Goal: Complete application form

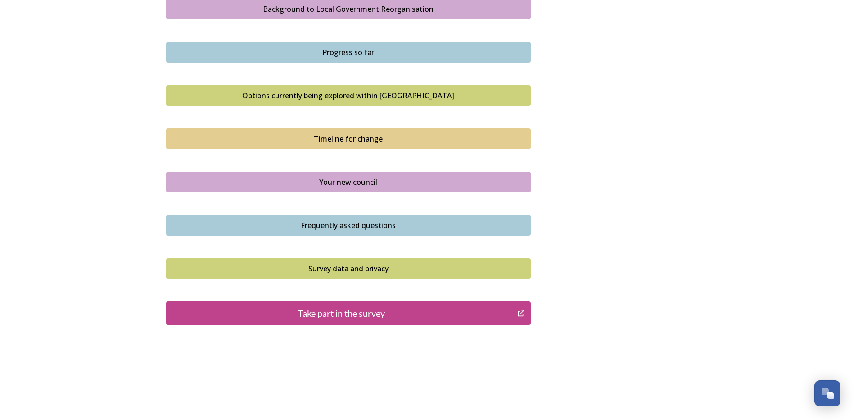
scroll to position [549, 0]
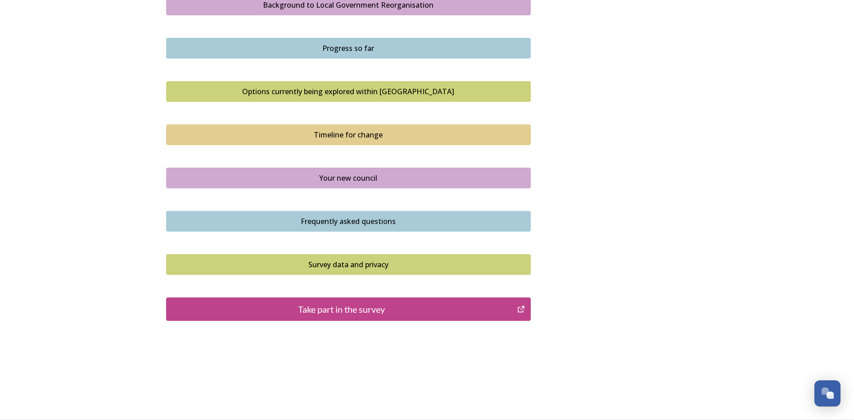
click at [356, 309] on div "Take part in the survey" at bounding box center [342, 309] width 342 height 14
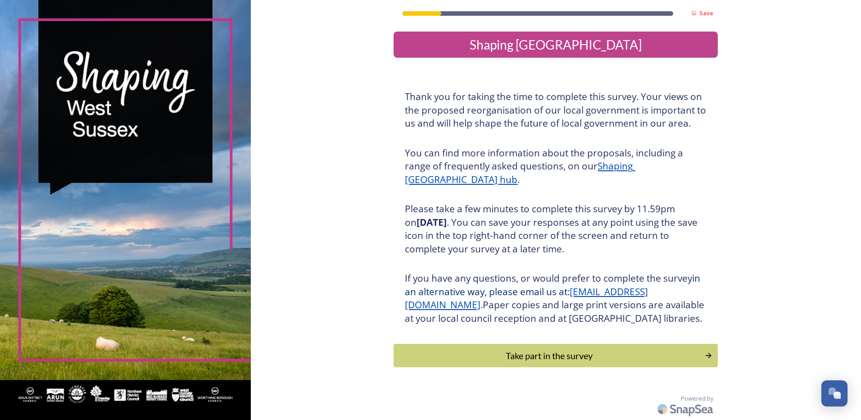
scroll to position [13, 0]
click at [580, 354] on div "Take part in the survey" at bounding box center [549, 356] width 304 height 14
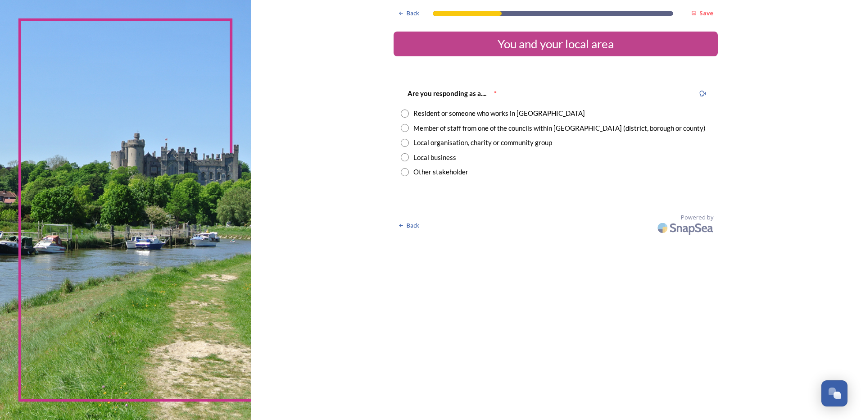
click at [405, 128] on input "radio" at bounding box center [405, 128] width 8 height 8
radio input "true"
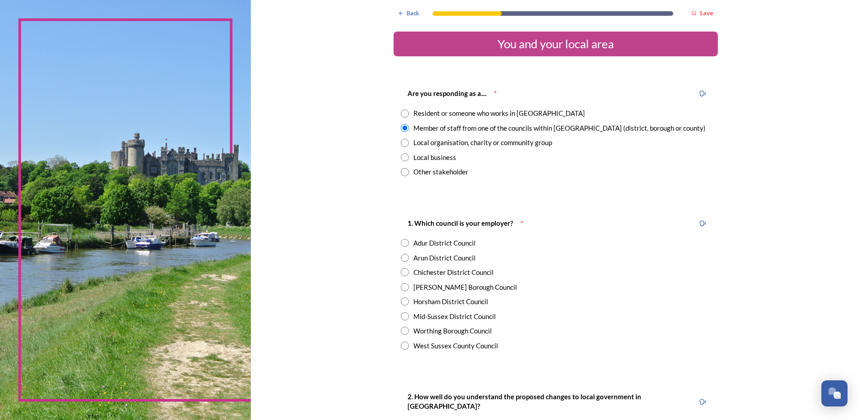
click at [402, 344] on input "radio" at bounding box center [405, 345] width 8 height 8
radio input "true"
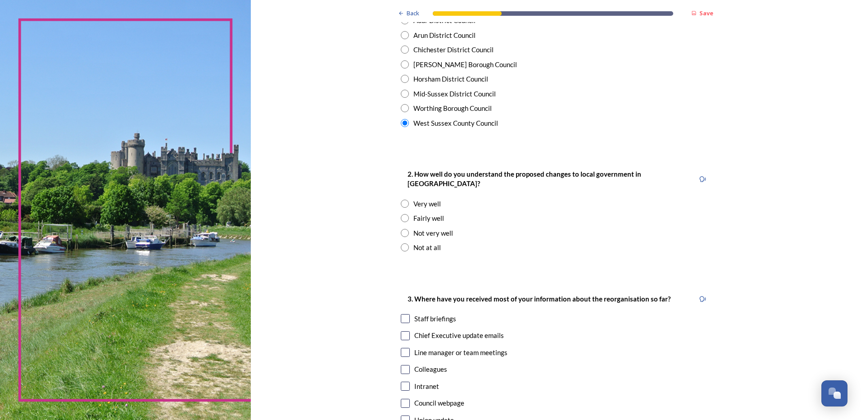
scroll to position [225, 0]
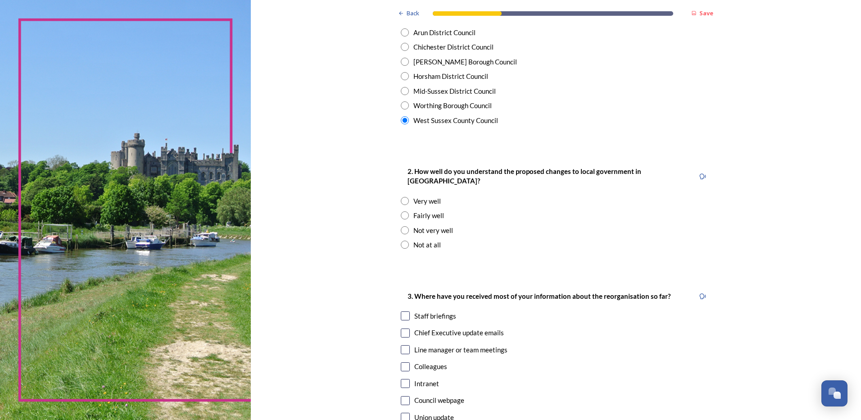
click at [403, 240] on input "radio" at bounding box center [405, 244] width 8 height 8
radio input "true"
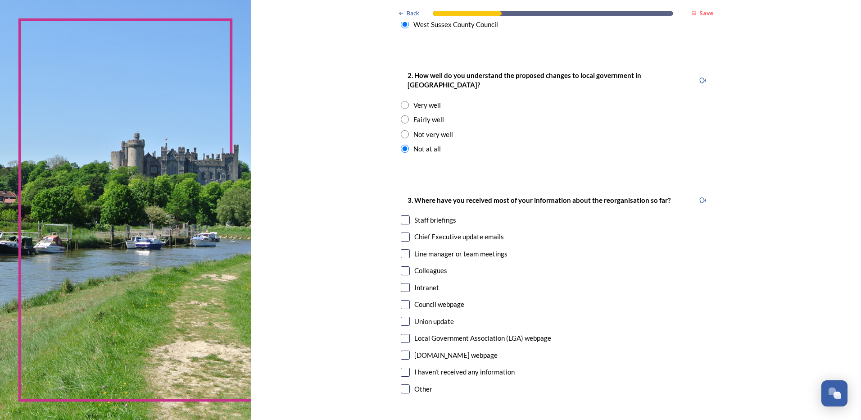
scroll to position [360, 0]
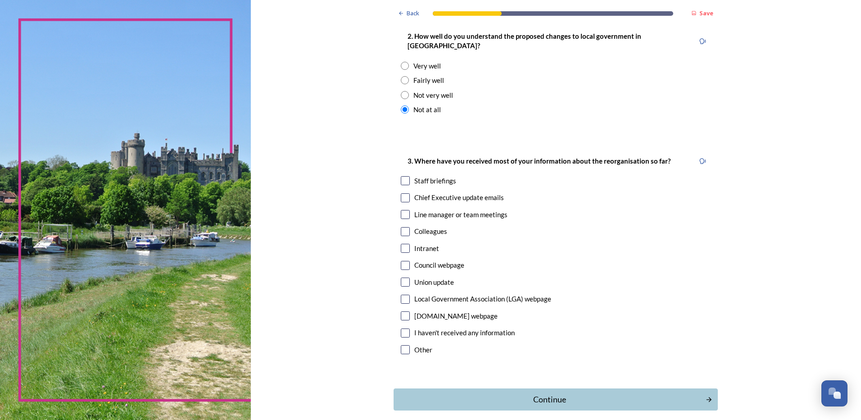
click at [405, 345] on input "checkbox" at bounding box center [405, 349] width 9 height 9
checkbox input "true"
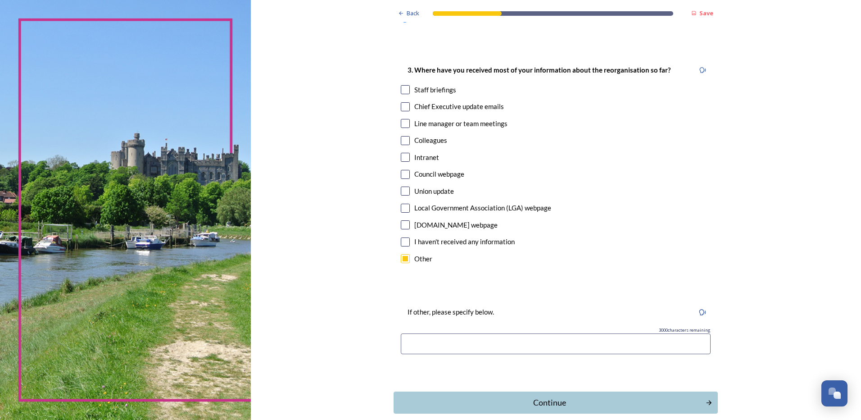
scroll to position [488, 0]
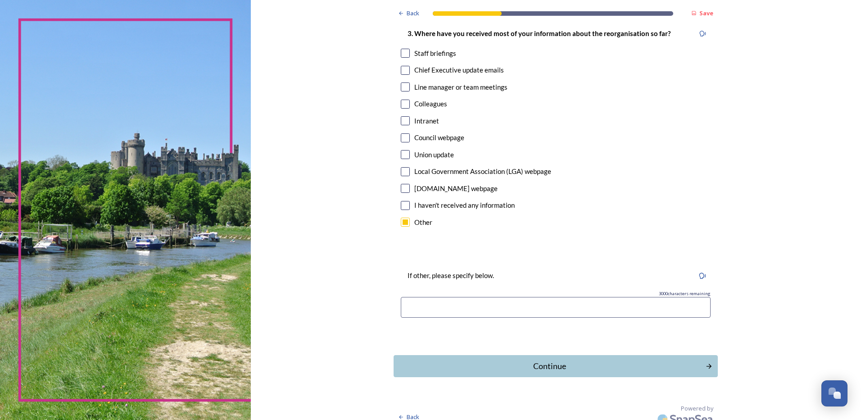
click at [429, 297] on input at bounding box center [556, 307] width 310 height 21
type input "Local newspaper (There was probably information at work but I was unwell for se…"
click at [547, 360] on div "Continue" at bounding box center [549, 366] width 305 height 12
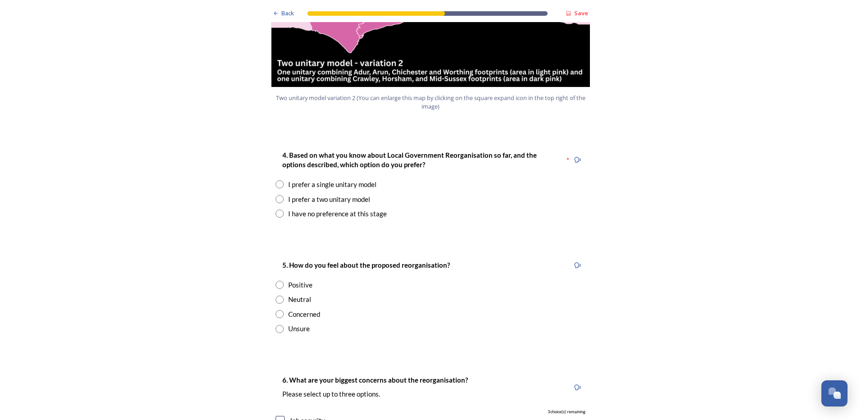
scroll to position [1126, 0]
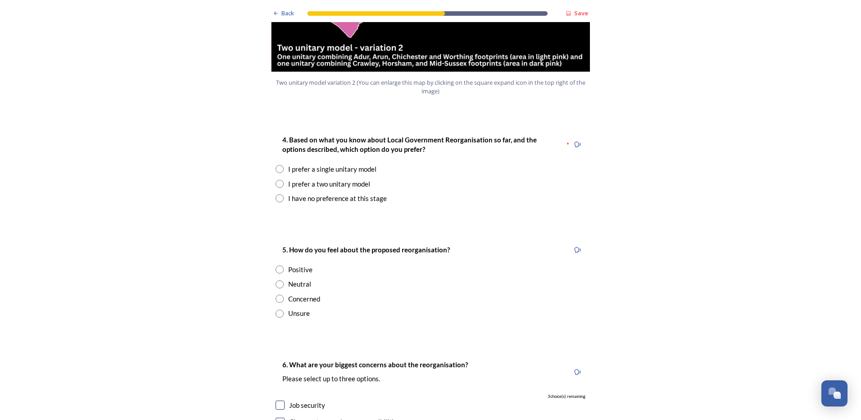
click at [277, 165] on input "radio" at bounding box center [280, 169] width 8 height 8
radio input "true"
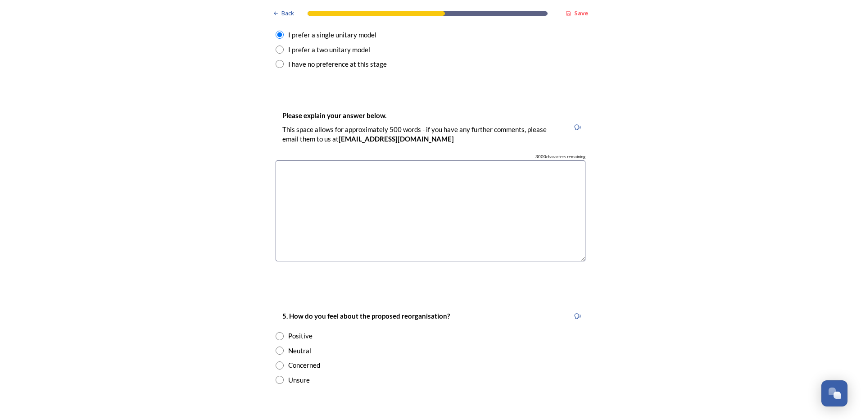
scroll to position [1261, 0]
click at [391, 173] on textarea at bounding box center [431, 209] width 310 height 101
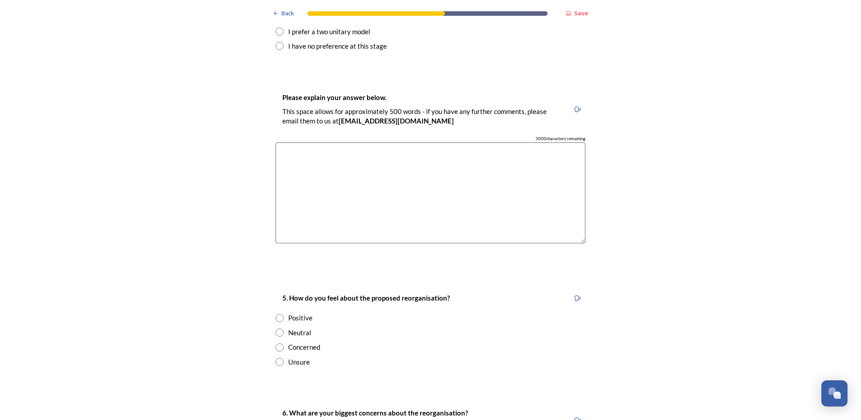
scroll to position [1396, 0]
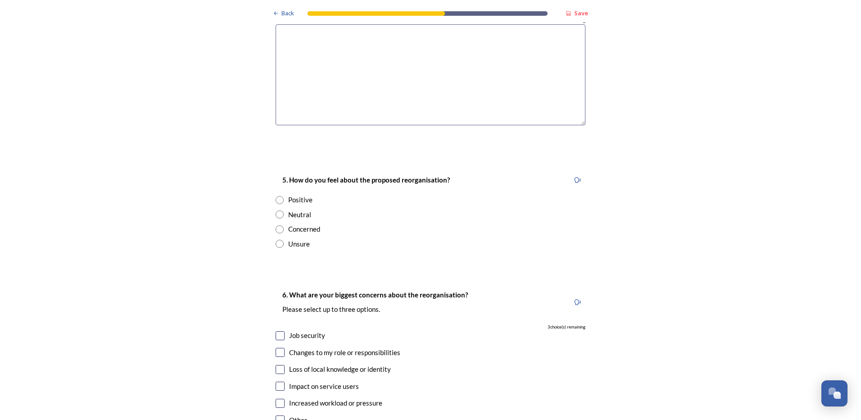
click at [276, 225] on input "radio" at bounding box center [280, 229] width 8 height 8
radio input "true"
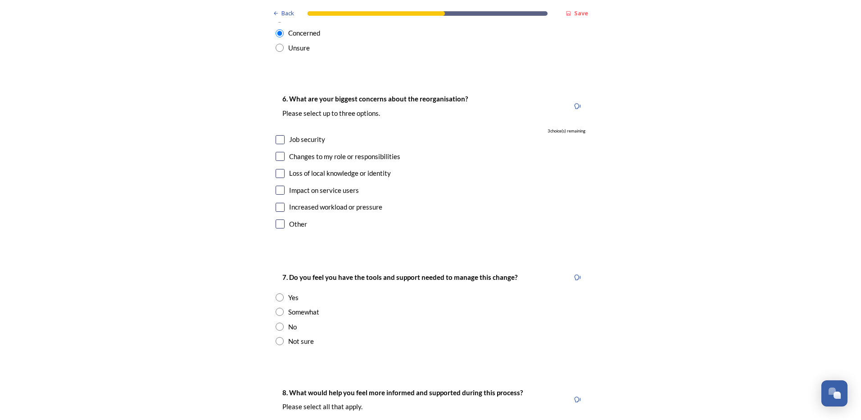
scroll to position [1576, 0]
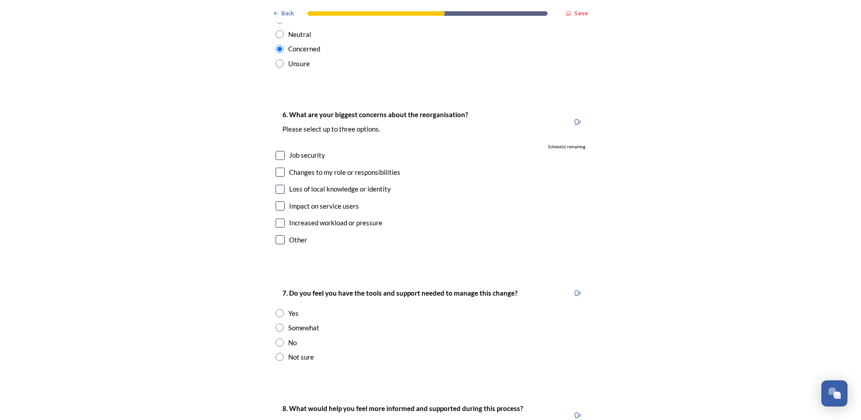
click at [276, 185] on input "checkbox" at bounding box center [280, 189] width 9 height 9
checkbox input "true"
click at [276, 201] on input "checkbox" at bounding box center [280, 205] width 9 height 9
checkbox input "true"
drag, startPoint x: 276, startPoint y: 195, endPoint x: 230, endPoint y: 193, distance: 46.4
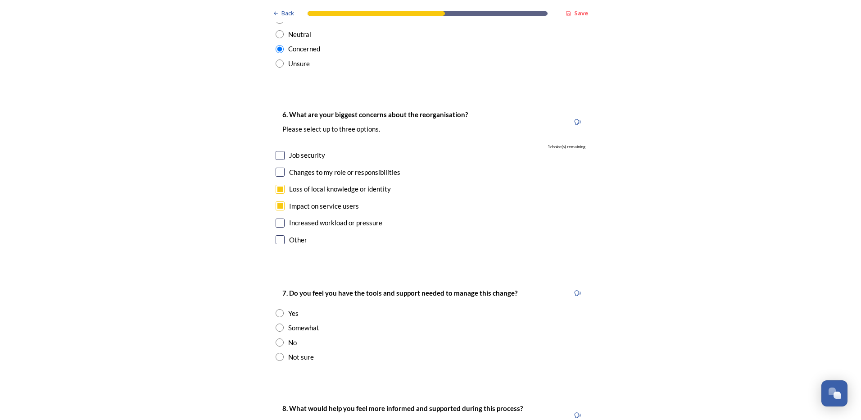
click at [276, 218] on input "checkbox" at bounding box center [280, 222] width 9 height 9
checkbox input "true"
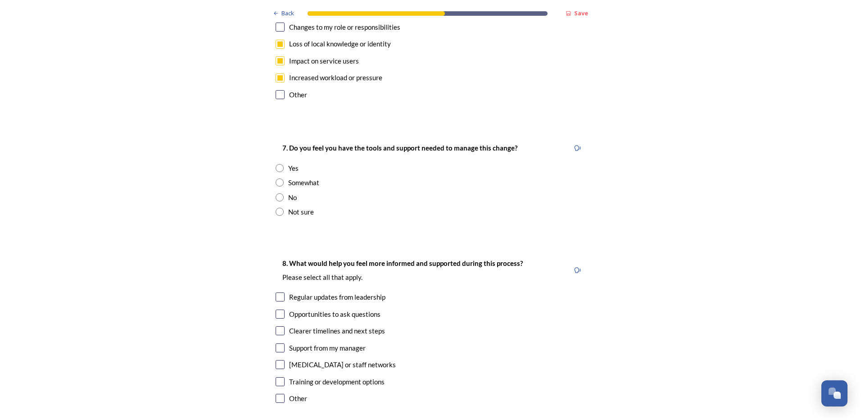
scroll to position [1756, 0]
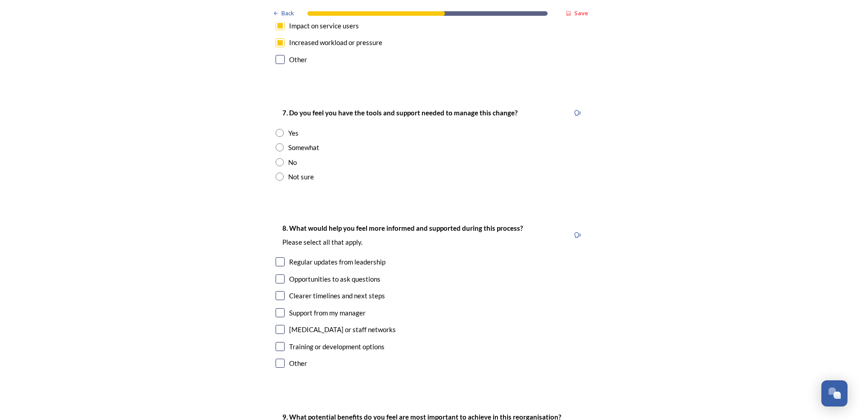
click at [276, 172] on input "radio" at bounding box center [280, 176] width 8 height 8
radio input "true"
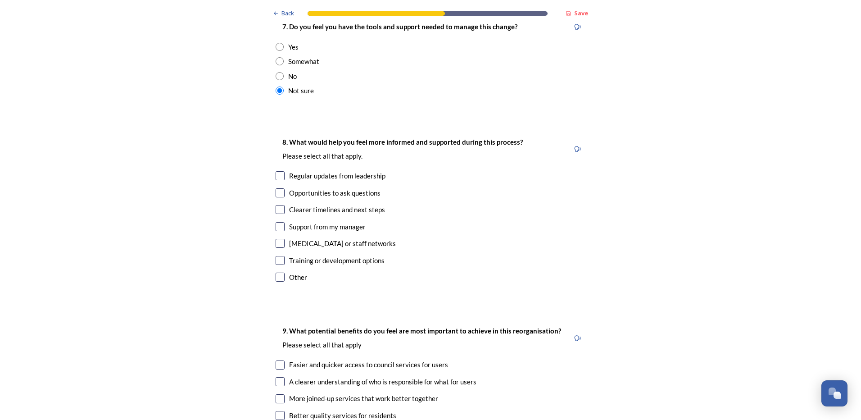
scroll to position [1846, 0]
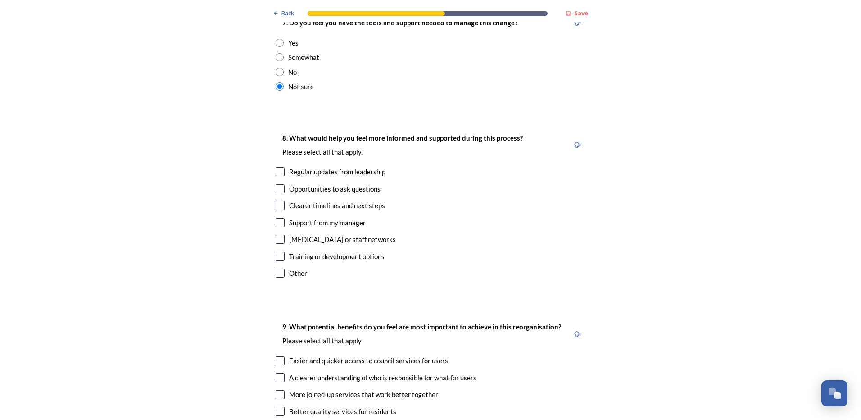
click at [278, 268] on input "checkbox" at bounding box center [280, 272] width 9 height 9
checkbox input "true"
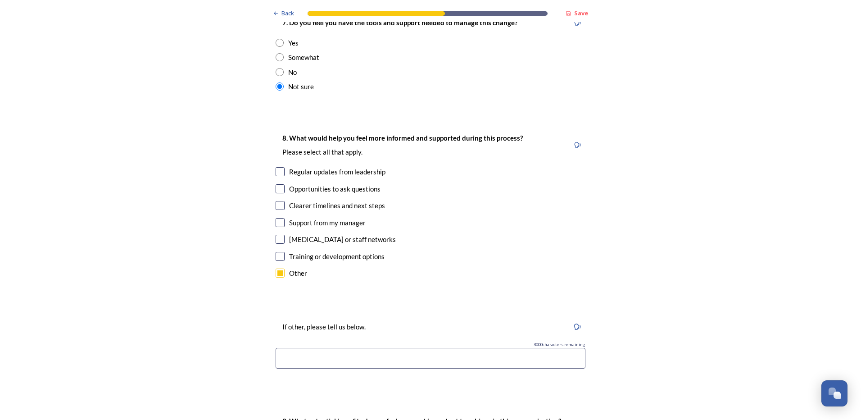
click at [292, 348] on input at bounding box center [431, 358] width 310 height 21
type input "I am in a customer facing job so there isn't always time to listen to videos, e…"
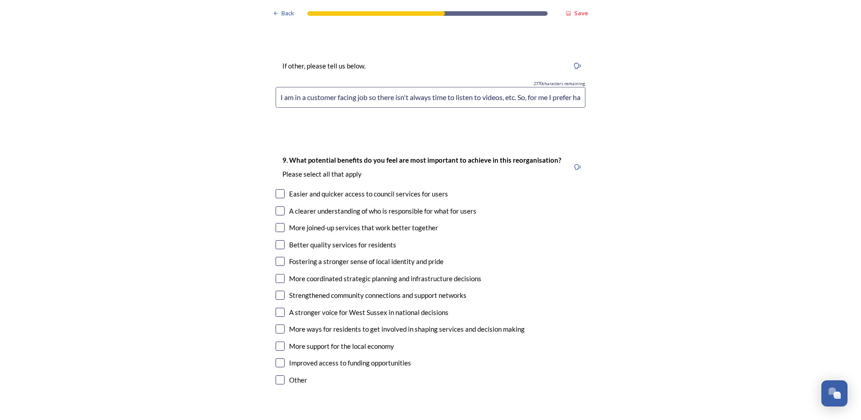
scroll to position [2116, 0]
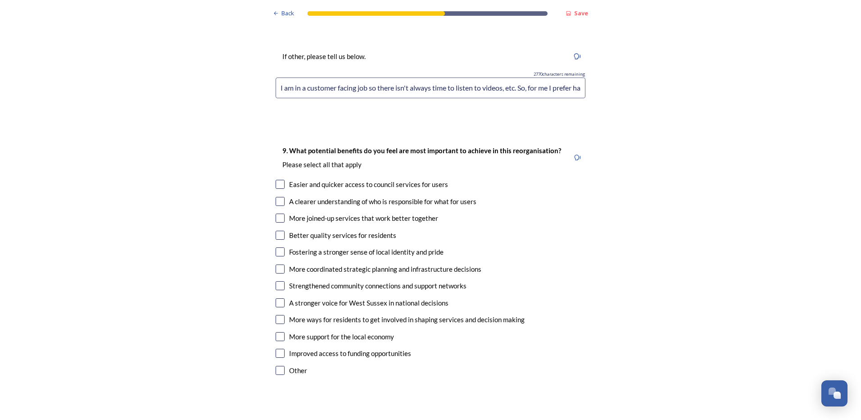
click at [276, 197] on input "checkbox" at bounding box center [280, 201] width 9 height 9
checkbox input "true"
click at [276, 213] on input "checkbox" at bounding box center [280, 217] width 9 height 9
checkbox input "true"
click at [276, 264] on input "checkbox" at bounding box center [280, 268] width 9 height 9
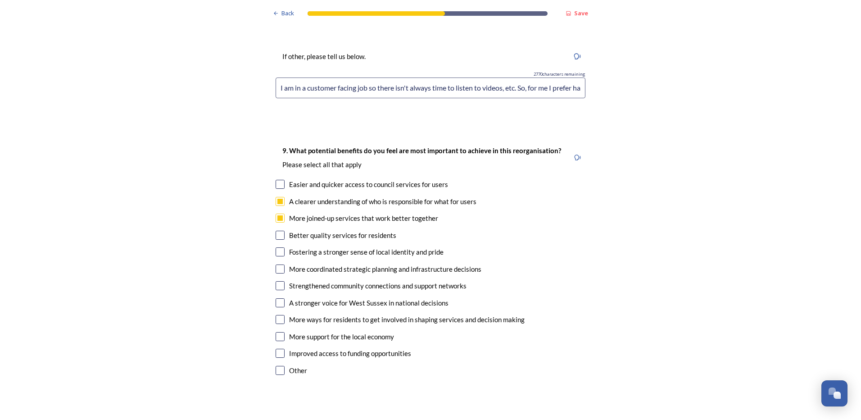
checkbox input "true"
click at [276, 180] on input "checkbox" at bounding box center [280, 184] width 9 height 9
checkbox input "true"
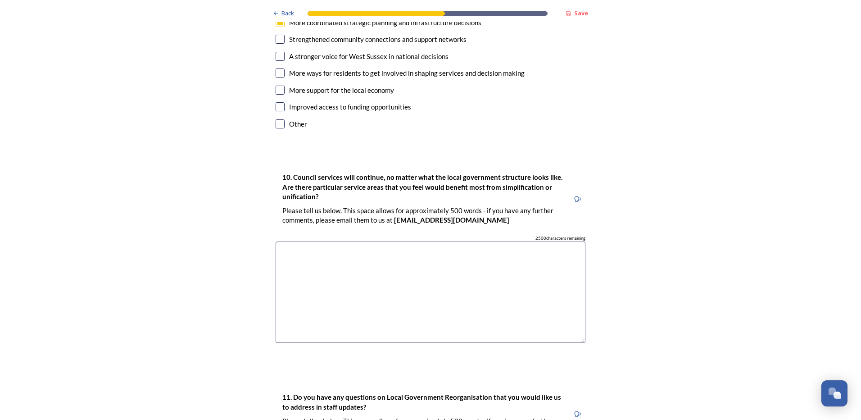
scroll to position [2387, 0]
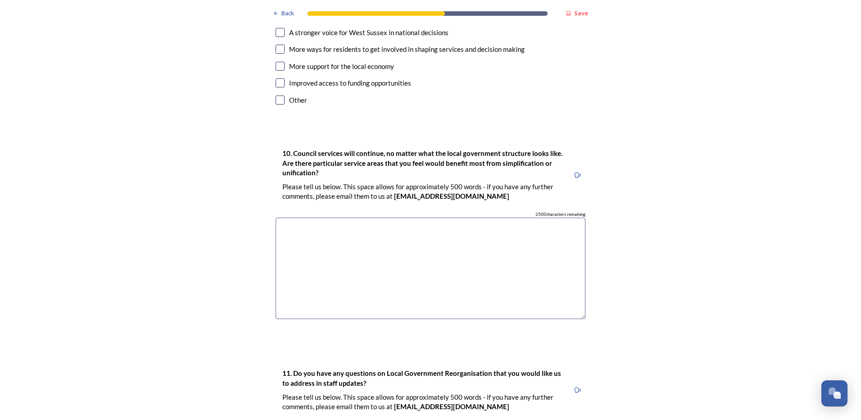
click at [317, 249] on textarea at bounding box center [431, 267] width 310 height 101
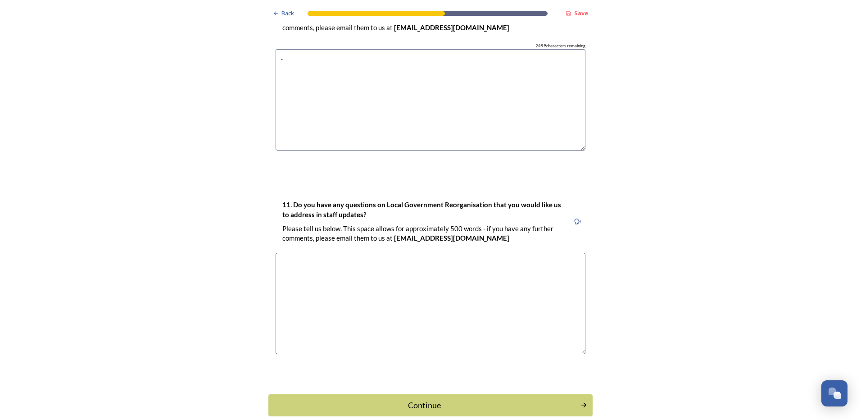
scroll to position [2567, 0]
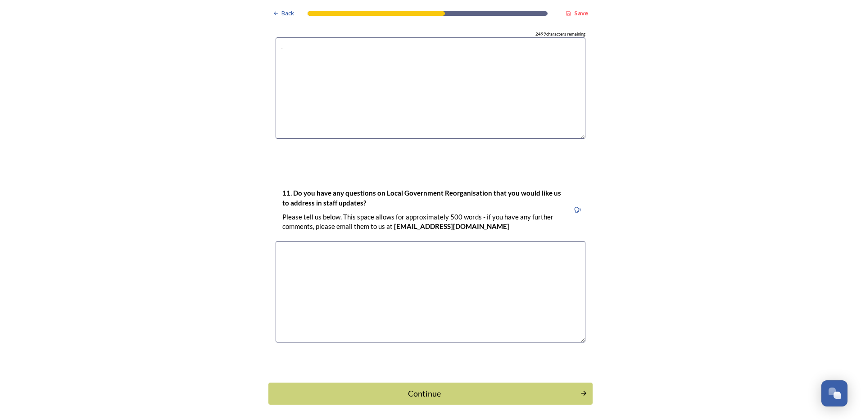
type textarea "-"
click at [376, 288] on textarea at bounding box center [431, 291] width 310 height 101
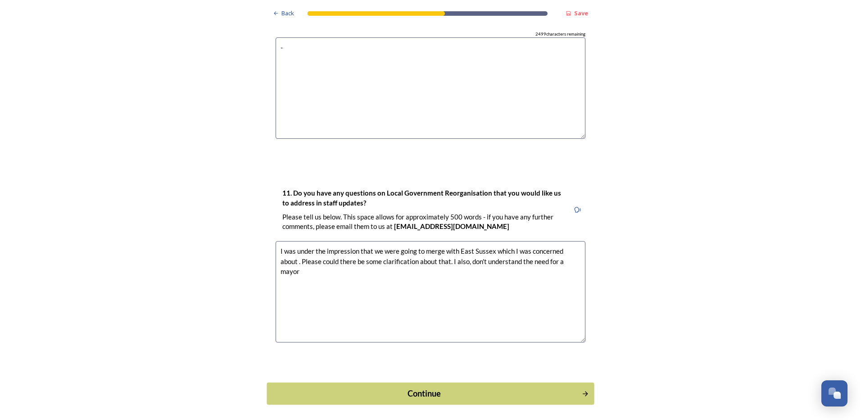
type textarea "I was under the impression that we were going to merge with East Sussex which I…"
click at [435, 382] on button "Continue" at bounding box center [430, 393] width 327 height 22
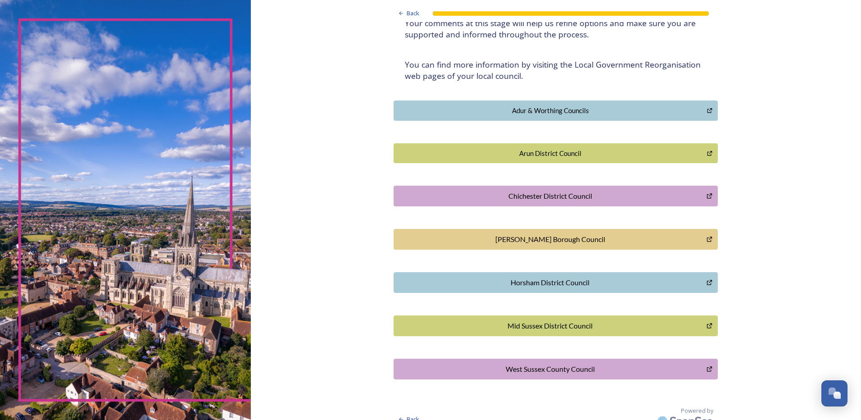
scroll to position [160, 0]
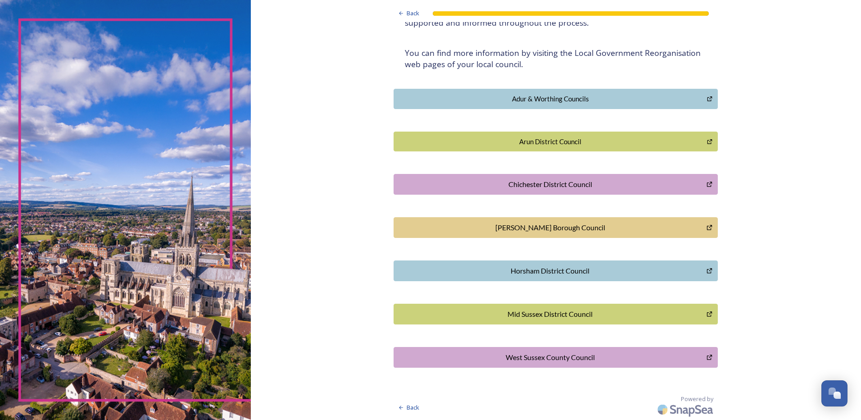
click at [565, 355] on div "West Sussex County Council" at bounding box center [550, 357] width 303 height 11
